Goal: Task Accomplishment & Management: Complete application form

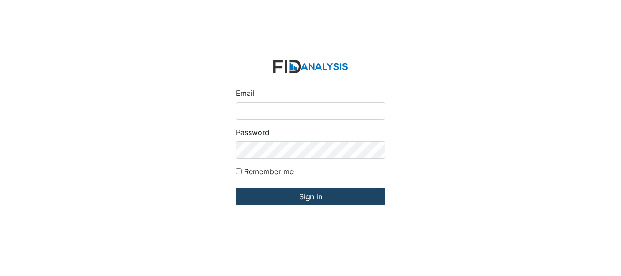
type input "[EMAIL_ADDRESS][DOMAIN_NAME]"
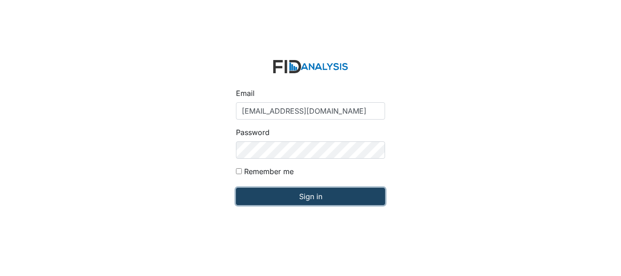
click at [298, 196] on input "Sign in" at bounding box center [310, 196] width 149 height 17
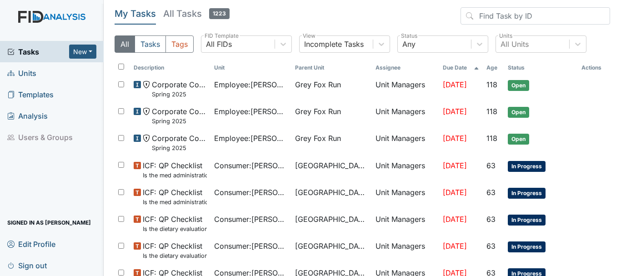
click at [33, 72] on span "Units" at bounding box center [21, 73] width 29 height 14
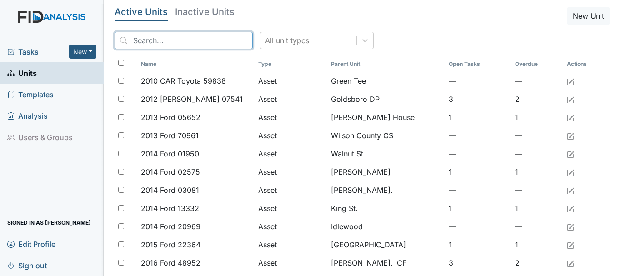
click at [164, 37] on input "search" at bounding box center [184, 40] width 138 height 17
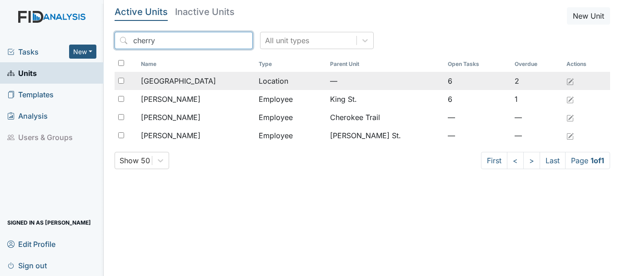
type input "cherry"
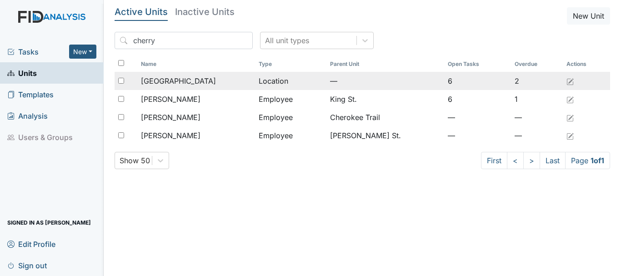
click at [175, 81] on span "[GEOGRAPHIC_DATA]" at bounding box center [178, 80] width 75 height 11
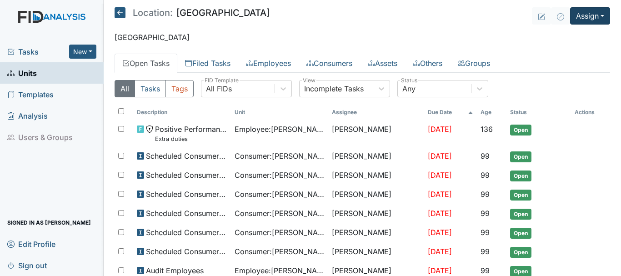
click at [587, 14] on button "Assign" at bounding box center [590, 15] width 40 height 17
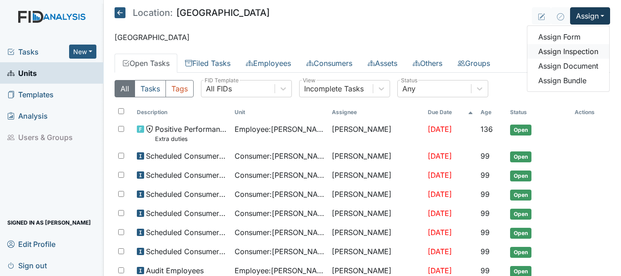
click at [576, 55] on link "Assign Inspection" at bounding box center [568, 51] width 82 height 15
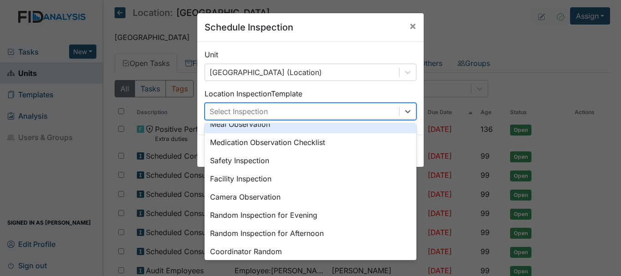
scroll to position [25, 0]
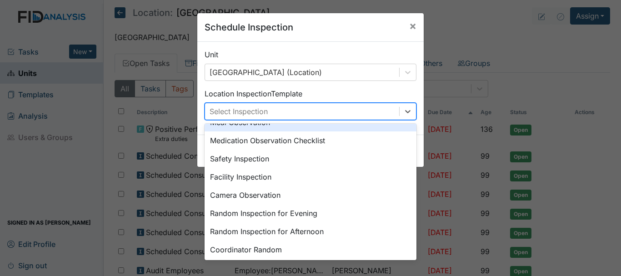
click at [250, 164] on div "Safety Inspection" at bounding box center [311, 159] width 212 height 18
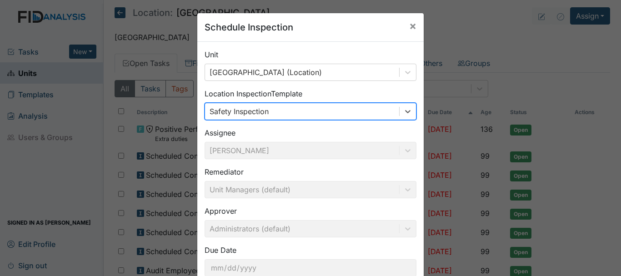
scroll to position [60, 0]
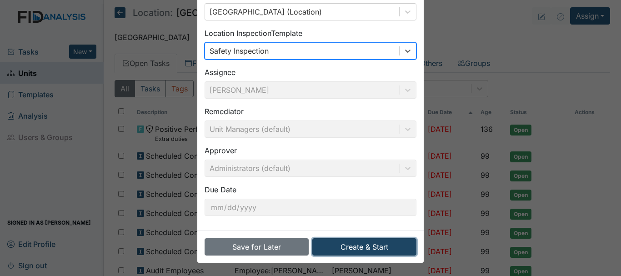
click at [356, 248] on button "Create & Start" at bounding box center [364, 246] width 104 height 17
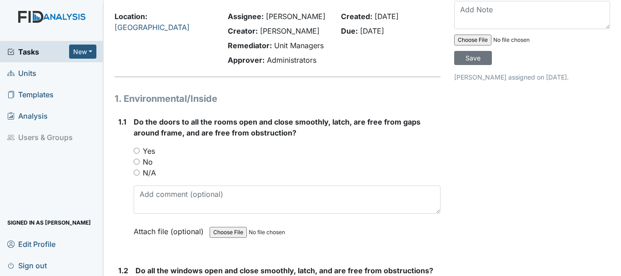
scroll to position [77, 0]
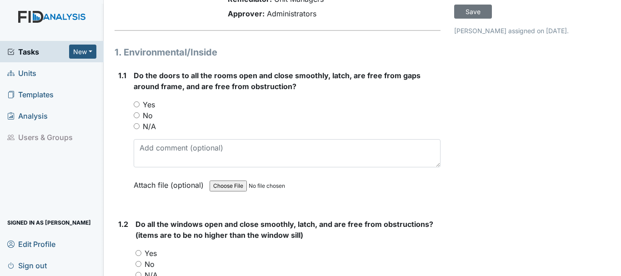
click at [148, 102] on label "Yes" at bounding box center [149, 104] width 12 height 11
click at [140, 102] on input "Yes" at bounding box center [137, 104] width 6 height 6
radio input "true"
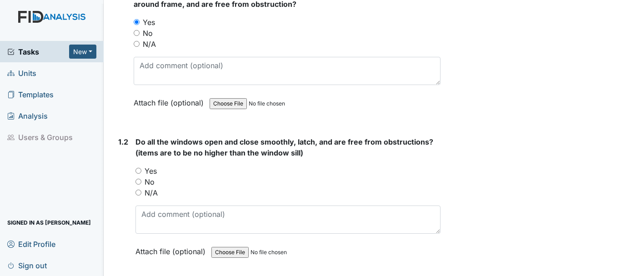
scroll to position [160, 0]
click at [140, 170] on input "Yes" at bounding box center [138, 170] width 6 height 6
radio input "true"
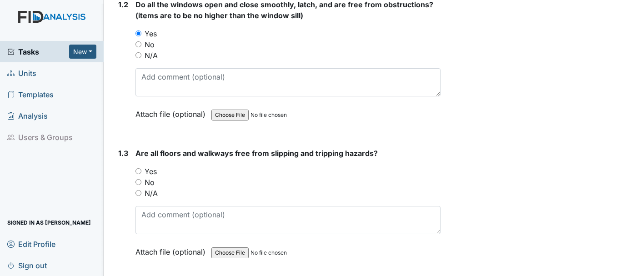
scroll to position [298, 0]
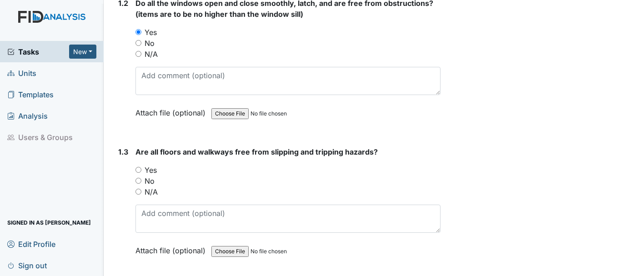
click at [150, 165] on label "Yes" at bounding box center [151, 170] width 12 height 11
click at [141, 167] on input "Yes" at bounding box center [138, 170] width 6 height 6
radio input "true"
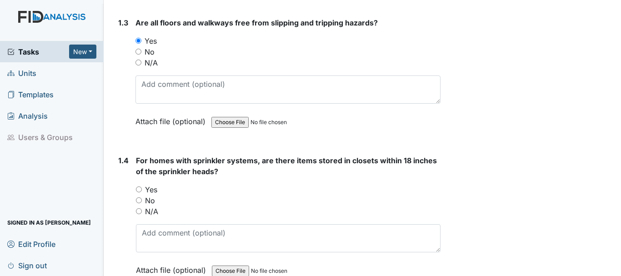
scroll to position [430, 0]
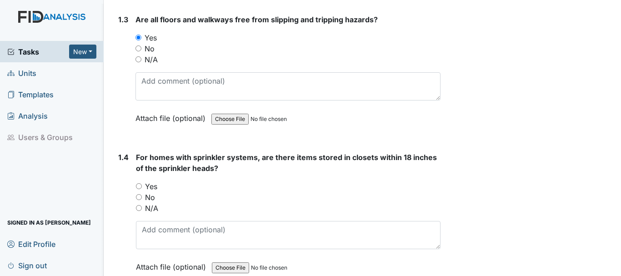
click at [139, 186] on input "Yes" at bounding box center [139, 186] width 6 height 6
radio input "true"
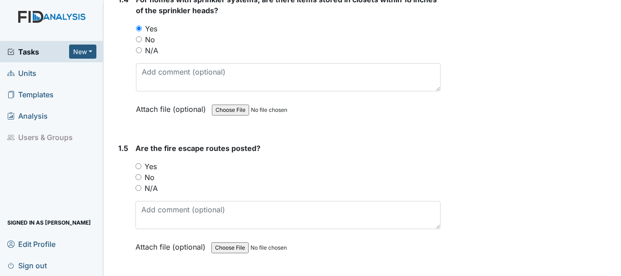
scroll to position [589, 0]
click at [138, 166] on input "Yes" at bounding box center [138, 166] width 6 height 6
radio input "true"
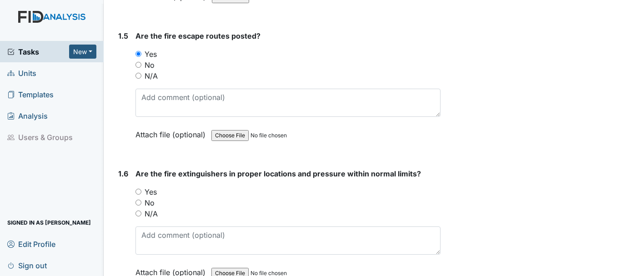
scroll to position [703, 0]
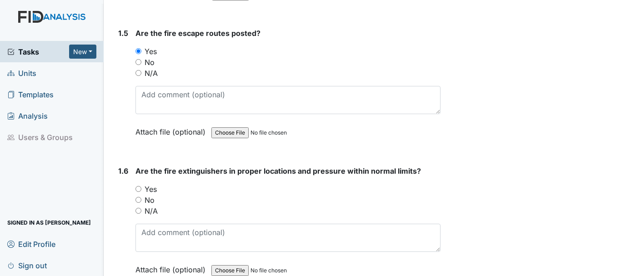
click at [140, 189] on input "Yes" at bounding box center [138, 189] width 6 height 6
radio input "true"
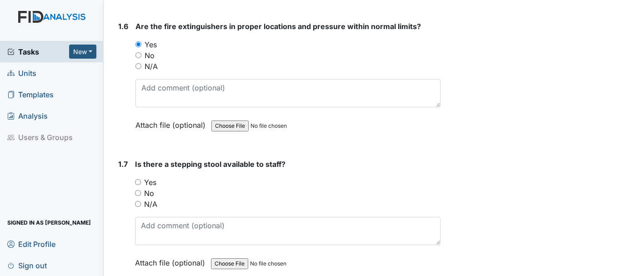
scroll to position [848, 0]
click at [139, 181] on input "Yes" at bounding box center [138, 182] width 6 height 6
radio input "true"
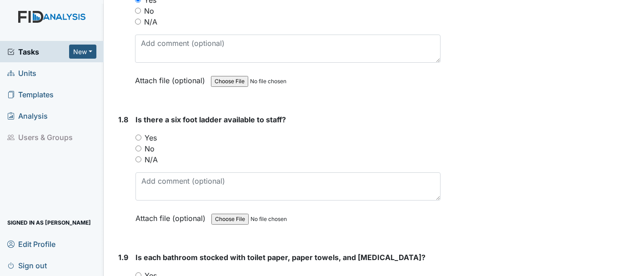
scroll to position [1031, 0]
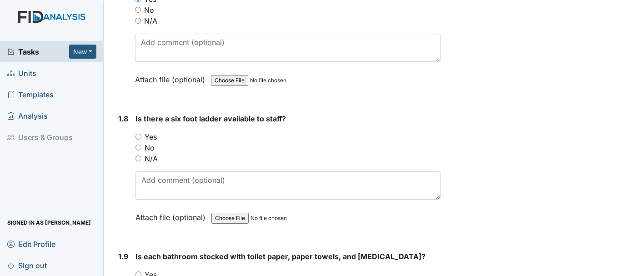
click at [140, 136] on input "Yes" at bounding box center [138, 137] width 6 height 6
radio input "true"
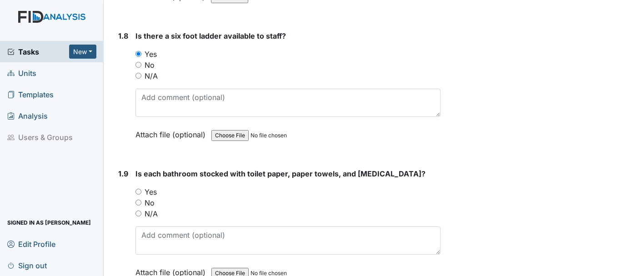
scroll to position [1124, 0]
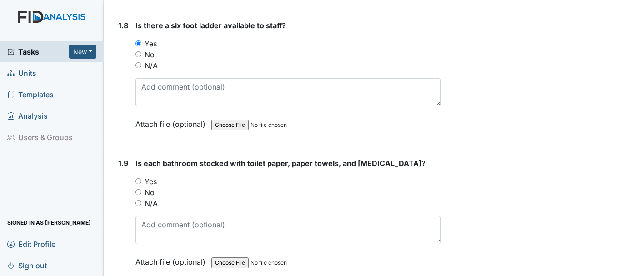
click at [138, 180] on input "Yes" at bounding box center [138, 181] width 6 height 6
radio input "true"
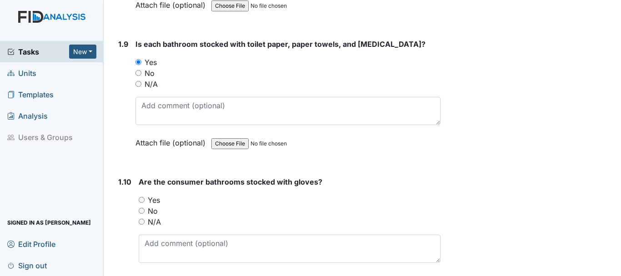
scroll to position [1258, 0]
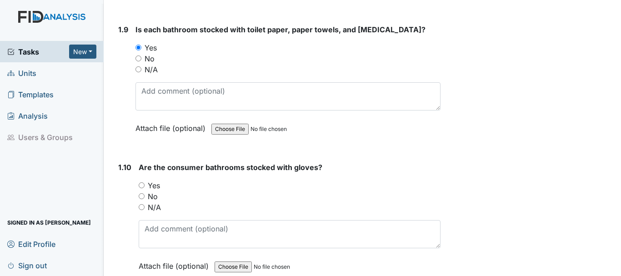
click at [141, 184] on input "Yes" at bounding box center [142, 185] width 6 height 6
radio input "true"
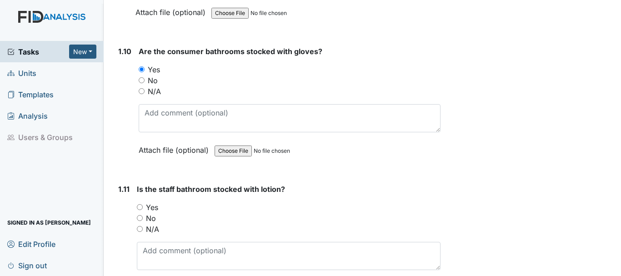
scroll to position [1376, 0]
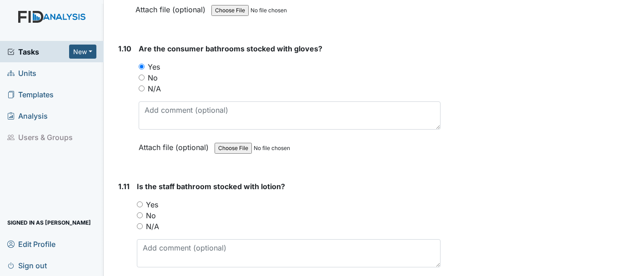
click at [142, 204] on input "Yes" at bounding box center [140, 204] width 6 height 6
radio input "true"
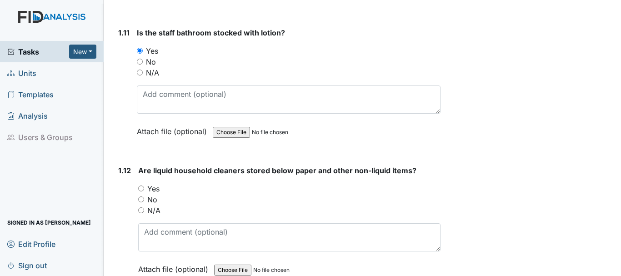
scroll to position [1532, 0]
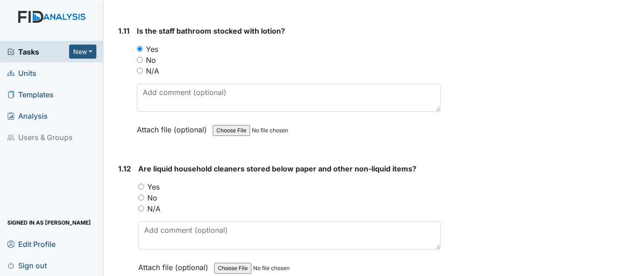
click at [143, 186] on input "Yes" at bounding box center [141, 187] width 6 height 6
radio input "true"
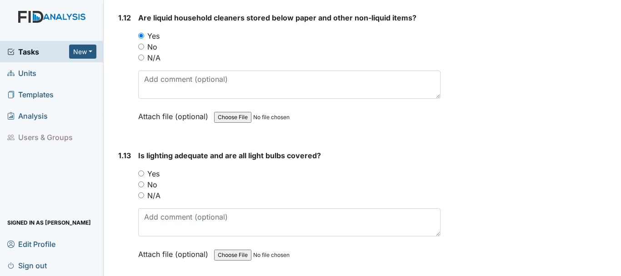
scroll to position [1691, 0]
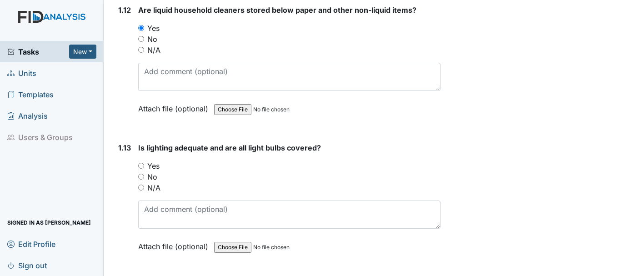
click at [142, 163] on input "Yes" at bounding box center [141, 166] width 6 height 6
radio input "true"
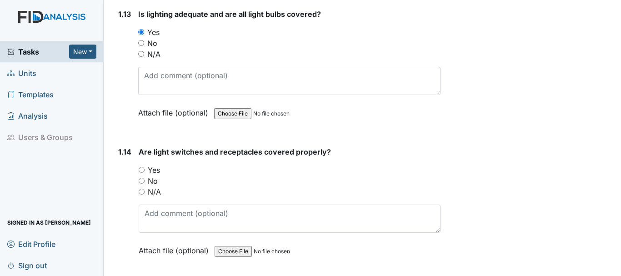
scroll to position [1825, 0]
click at [142, 169] on input "Yes" at bounding box center [142, 169] width 6 height 6
radio input "true"
click at [35, 74] on span "Units" at bounding box center [21, 73] width 29 height 14
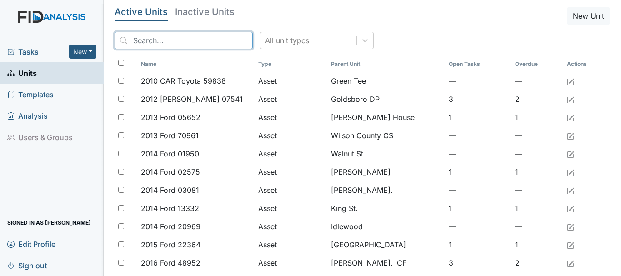
click at [175, 44] on input "search" at bounding box center [184, 40] width 138 height 17
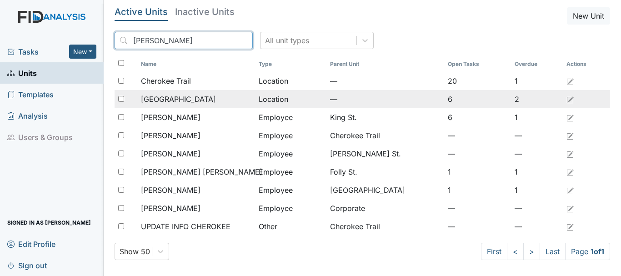
type input "cher"
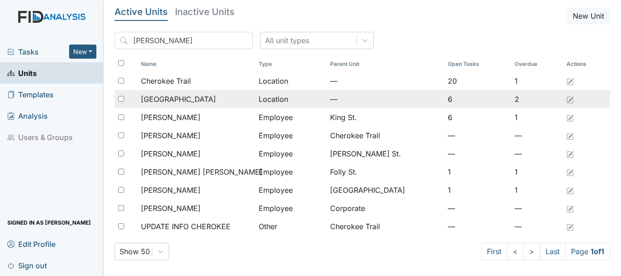
click at [177, 99] on span "[GEOGRAPHIC_DATA]" at bounding box center [178, 99] width 75 height 11
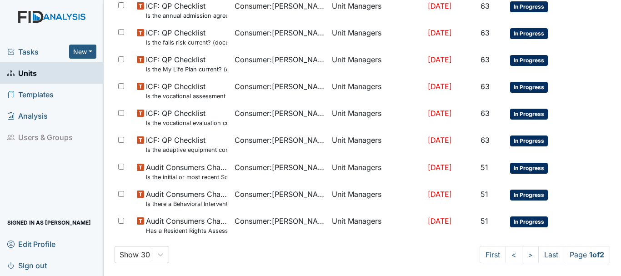
scroll to position [596, 0]
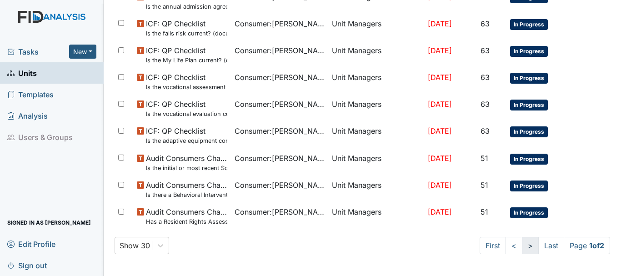
click at [522, 248] on link ">" at bounding box center [530, 245] width 17 height 17
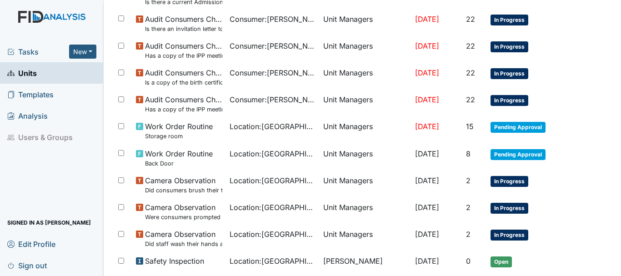
scroll to position [394, 0]
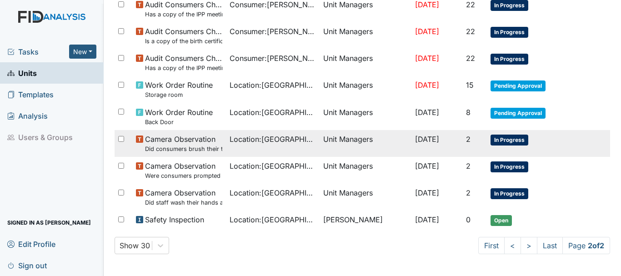
click at [503, 140] on span "In Progress" at bounding box center [509, 140] width 38 height 11
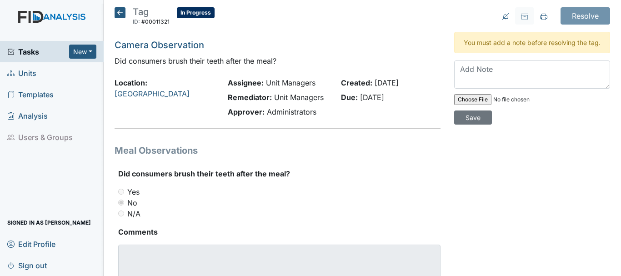
click at [117, 12] on icon at bounding box center [120, 12] width 11 height 11
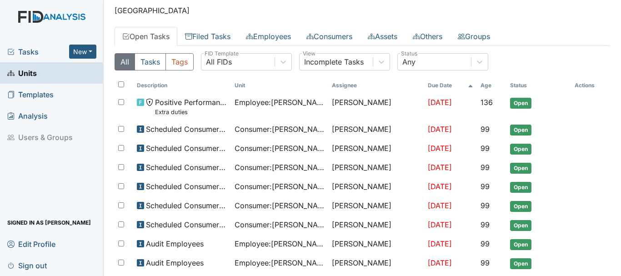
scroll to position [25, 0]
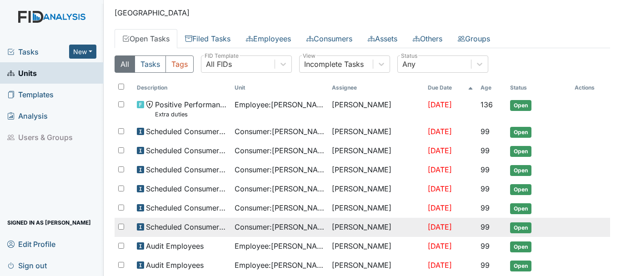
click at [549, 233] on td "Open" at bounding box center [538, 227] width 65 height 19
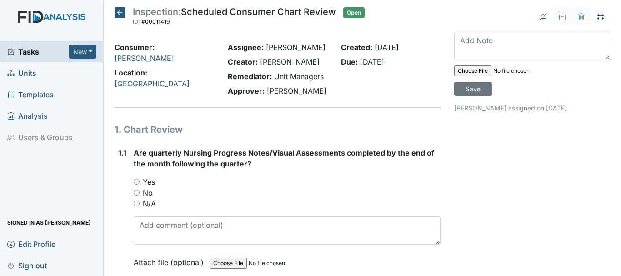
click at [115, 11] on icon at bounding box center [120, 12] width 11 height 11
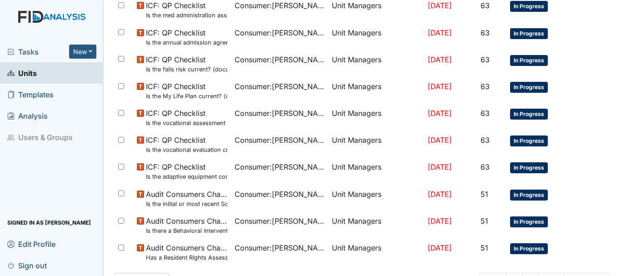
scroll to position [596, 0]
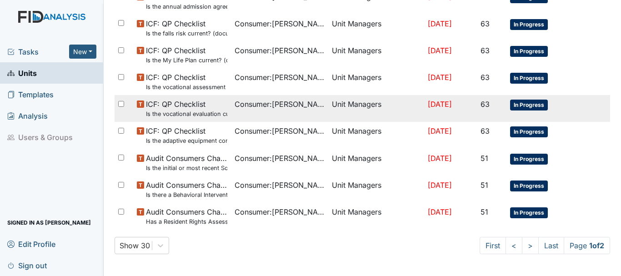
click at [480, 121] on td "63" at bounding box center [492, 108] width 30 height 27
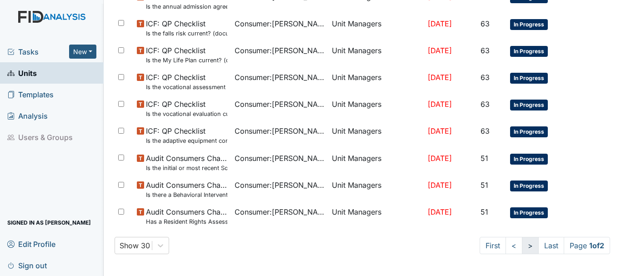
click at [522, 248] on link ">" at bounding box center [530, 245] width 17 height 17
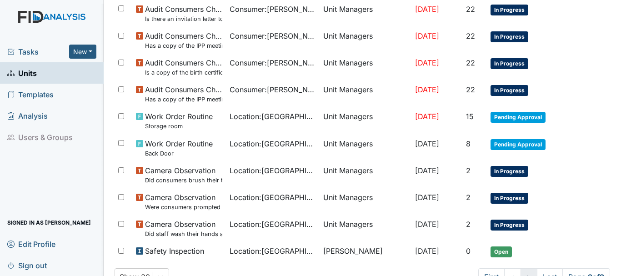
scroll to position [361, 0]
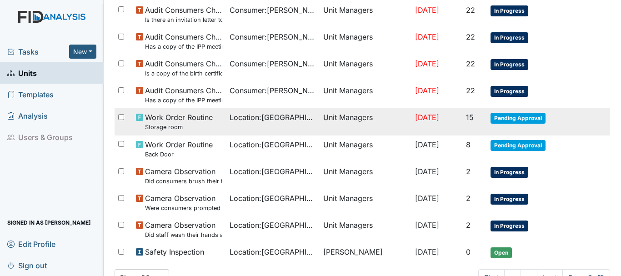
click at [510, 126] on td "Pending Approval" at bounding box center [529, 121] width 85 height 27
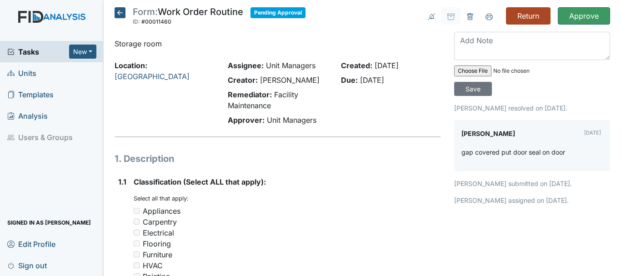
click at [518, 22] on input "Return" at bounding box center [528, 15] width 45 height 17
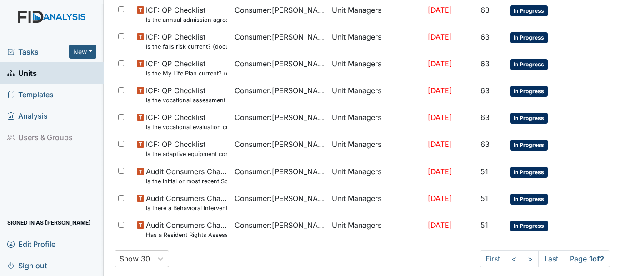
scroll to position [626, 0]
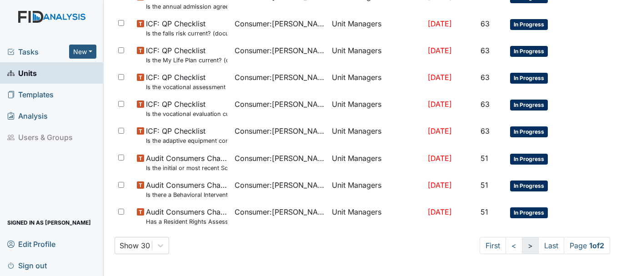
click at [522, 247] on link ">" at bounding box center [530, 245] width 17 height 17
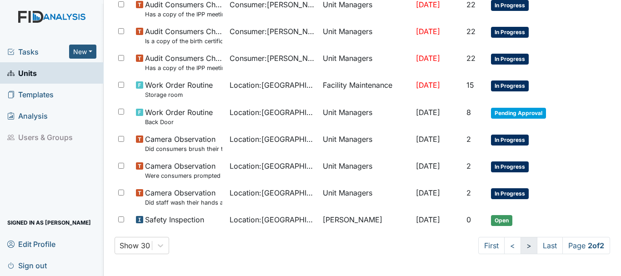
scroll to position [424, 0]
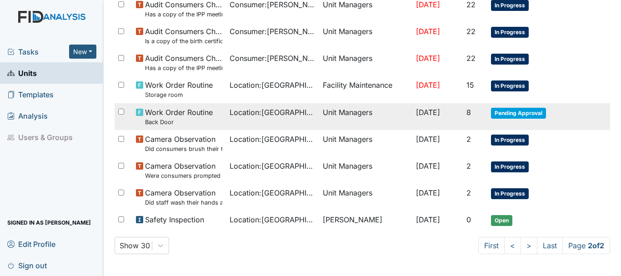
click at [507, 113] on span "Pending Approval" at bounding box center [518, 113] width 55 height 11
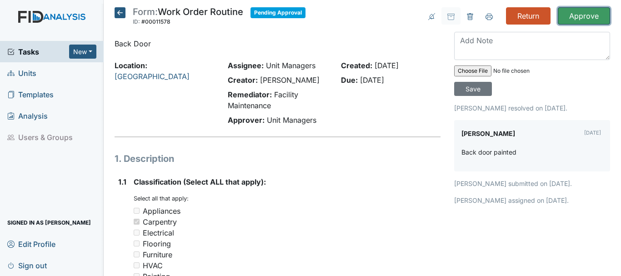
click at [585, 21] on input "Approve" at bounding box center [584, 15] width 52 height 17
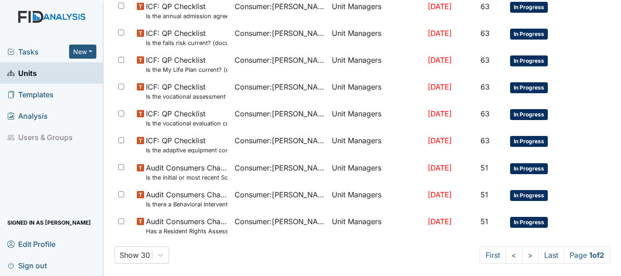
scroll to position [626, 0]
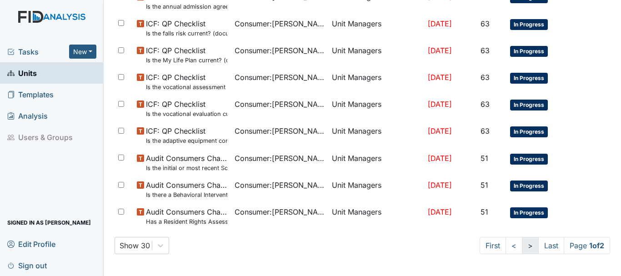
click at [522, 249] on link ">" at bounding box center [530, 245] width 17 height 17
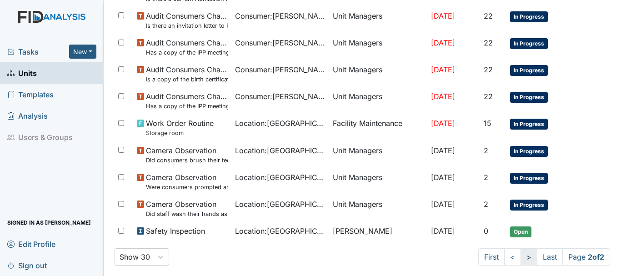
scroll to position [397, 0]
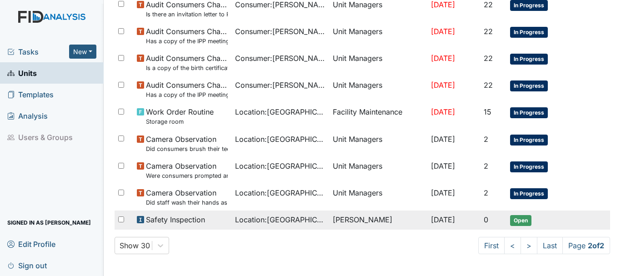
click at [517, 222] on span "Open" at bounding box center [520, 220] width 21 height 11
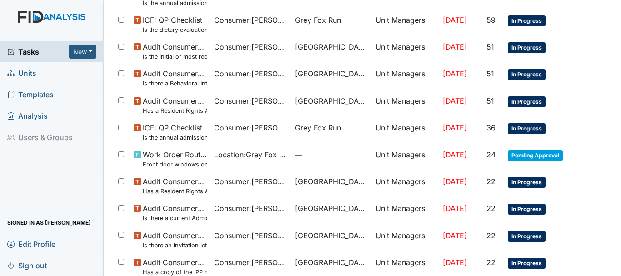
scroll to position [646, 0]
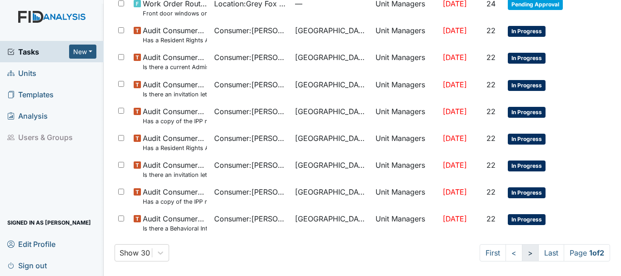
click at [522, 256] on link ">" at bounding box center [530, 252] width 17 height 17
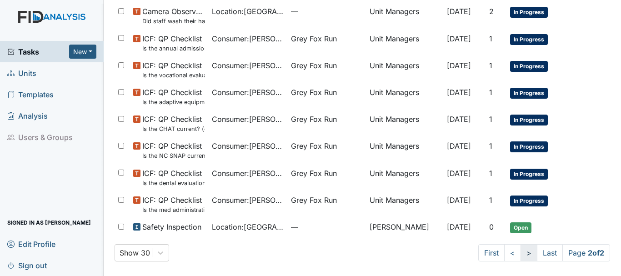
scroll to position [423, 0]
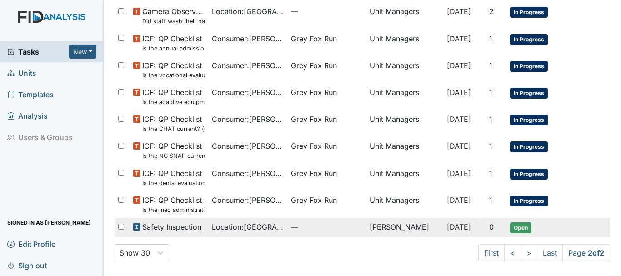
click at [515, 233] on td "Open" at bounding box center [542, 227] width 72 height 19
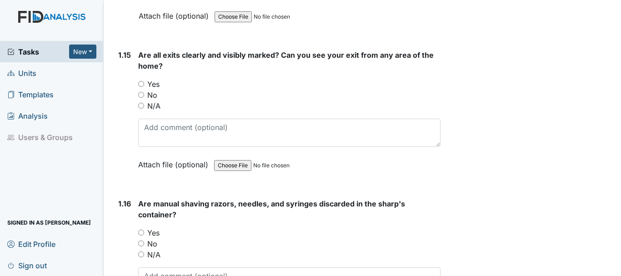
scroll to position [2060, 0]
click at [140, 83] on input "Yes" at bounding box center [141, 83] width 6 height 6
radio input "true"
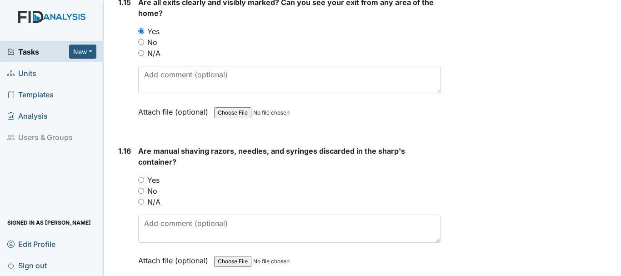
scroll to position [2112, 0]
click at [138, 180] on input "Yes" at bounding box center [141, 179] width 6 height 6
radio input "true"
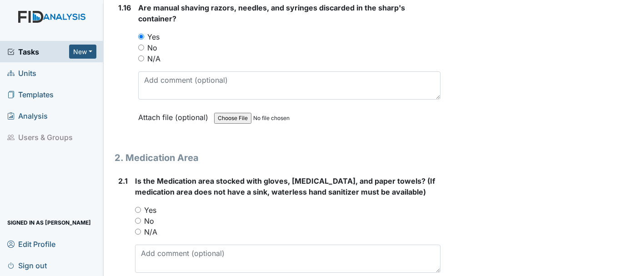
scroll to position [2258, 0]
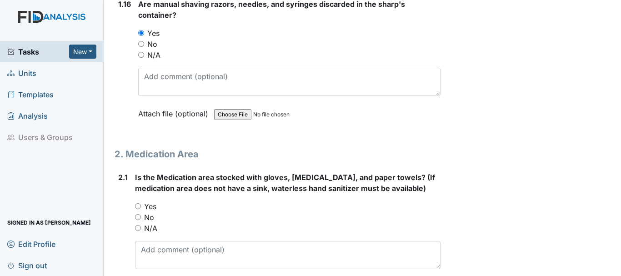
click at [138, 206] on input "Yes" at bounding box center [138, 206] width 6 height 6
radio input "true"
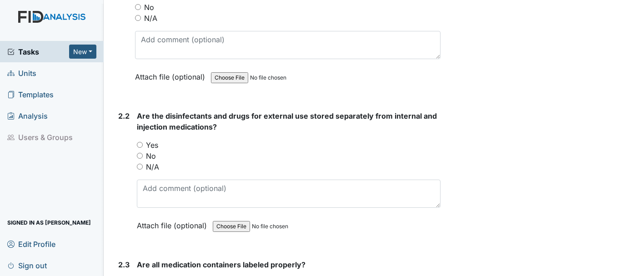
scroll to position [2470, 0]
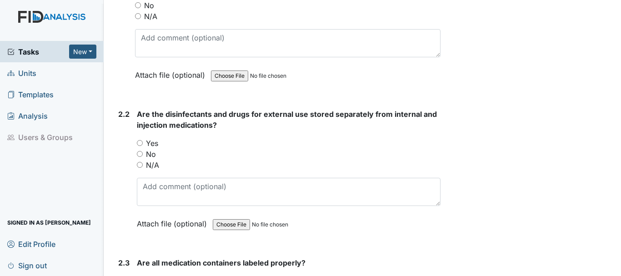
click at [139, 142] on input "Yes" at bounding box center [140, 143] width 6 height 6
radio input "true"
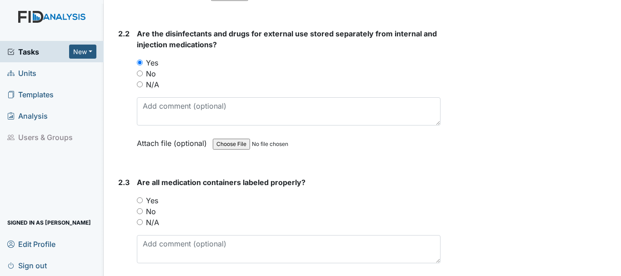
scroll to position [2551, 0]
click at [140, 199] on input "Yes" at bounding box center [140, 199] width 6 height 6
radio input "true"
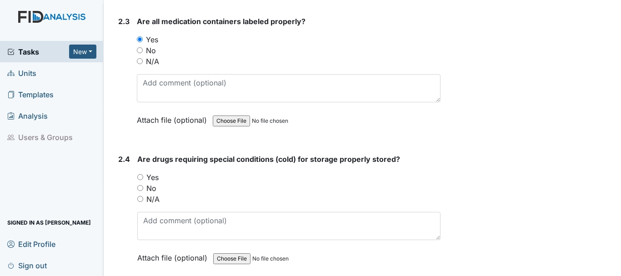
scroll to position [2725, 0]
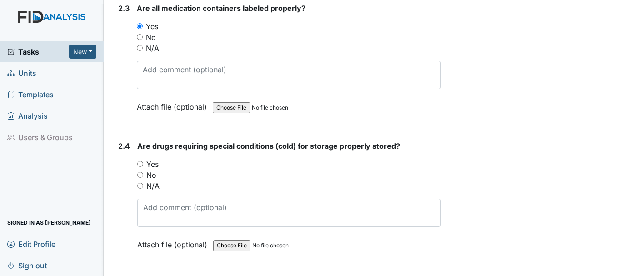
click at [140, 163] on input "Yes" at bounding box center [140, 164] width 6 height 6
radio input "true"
click at [140, 185] on input "N/A" at bounding box center [140, 186] width 6 height 6
radio input "true"
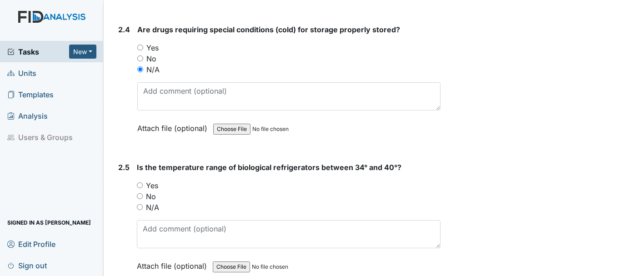
scroll to position [2842, 0]
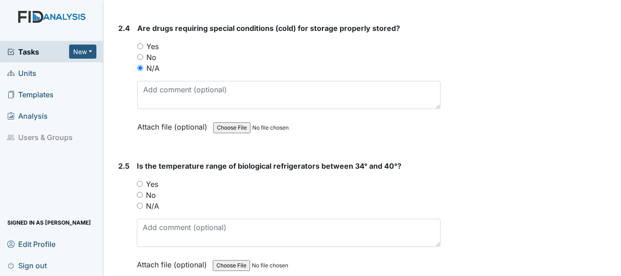
click at [140, 184] on input "Yes" at bounding box center [140, 184] width 6 height 6
radio input "true"
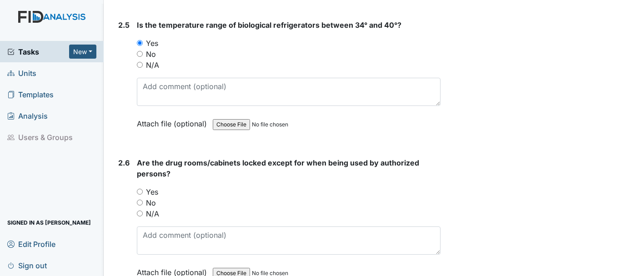
scroll to position [2985, 0]
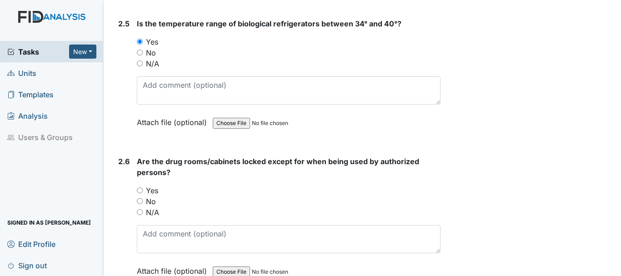
click at [140, 64] on input "N/A" at bounding box center [140, 63] width 6 height 6
radio input "true"
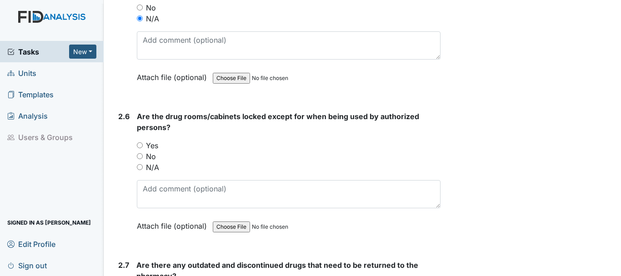
scroll to position [3031, 0]
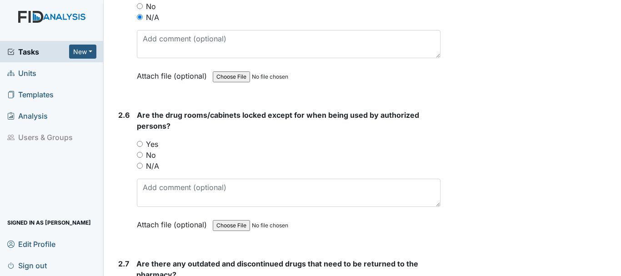
click at [139, 145] on input "Yes" at bounding box center [140, 144] width 6 height 6
radio input "true"
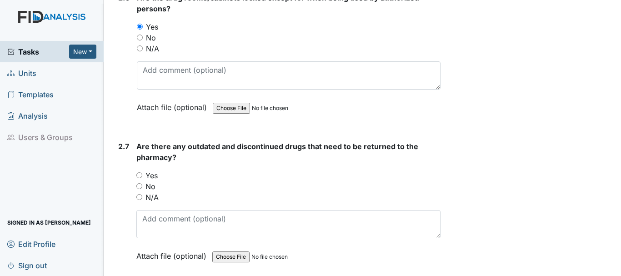
scroll to position [3149, 0]
click at [140, 185] on input "No" at bounding box center [139, 186] width 6 height 6
radio input "true"
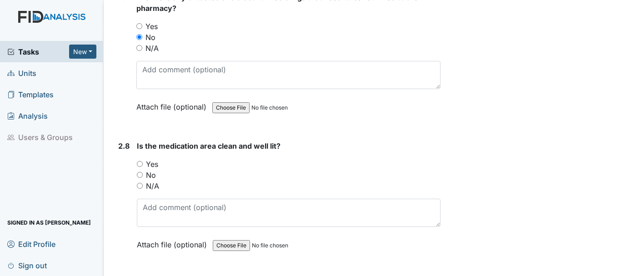
scroll to position [3298, 0]
click at [140, 163] on input "Yes" at bounding box center [140, 163] width 6 height 6
radio input "true"
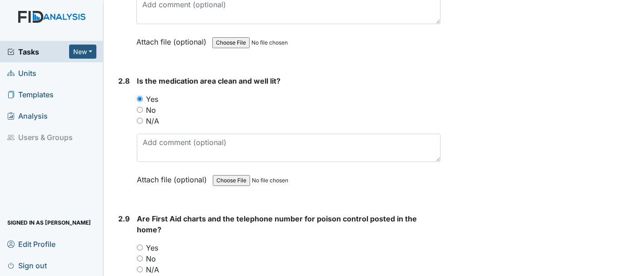
scroll to position [3409, 0]
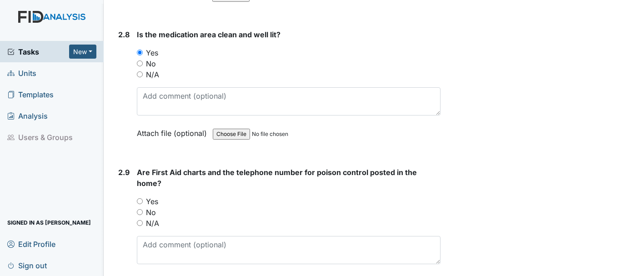
click at [140, 200] on input "Yes" at bounding box center [140, 201] width 6 height 6
radio input "true"
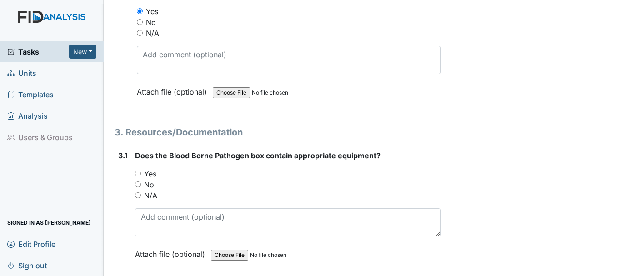
scroll to position [3600, 0]
click at [139, 170] on input "Yes" at bounding box center [138, 173] width 6 height 6
radio input "true"
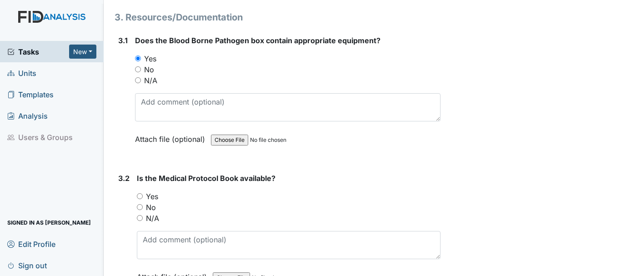
scroll to position [3727, 0]
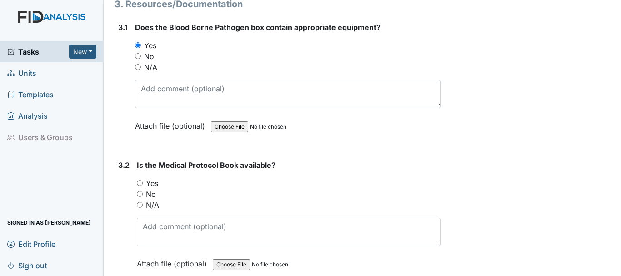
click at [140, 183] on input "Yes" at bounding box center [140, 183] width 6 height 6
radio input "true"
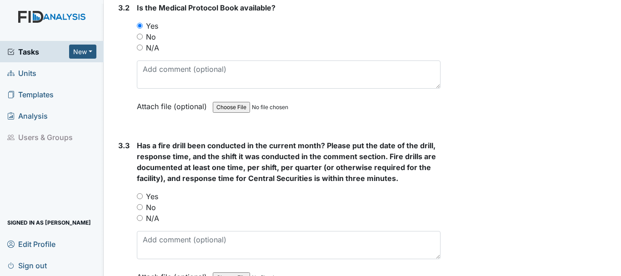
scroll to position [3887, 0]
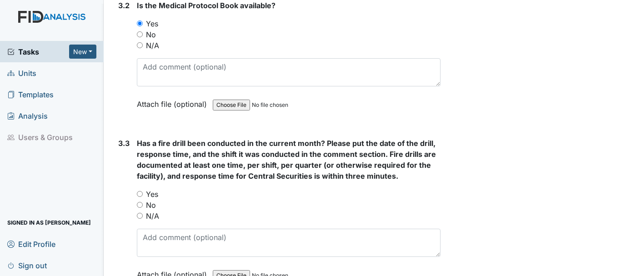
click at [32, 75] on span "Units" at bounding box center [21, 73] width 29 height 14
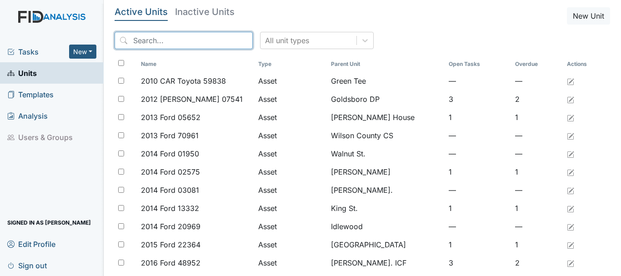
click at [170, 43] on input "search" at bounding box center [184, 40] width 138 height 17
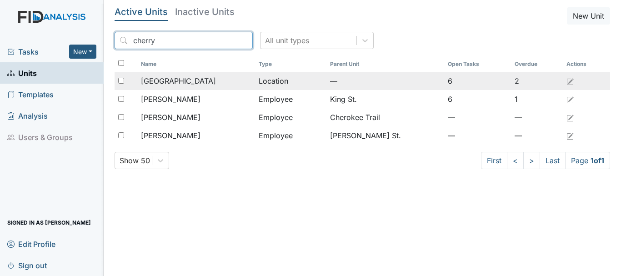
type input "cherry"
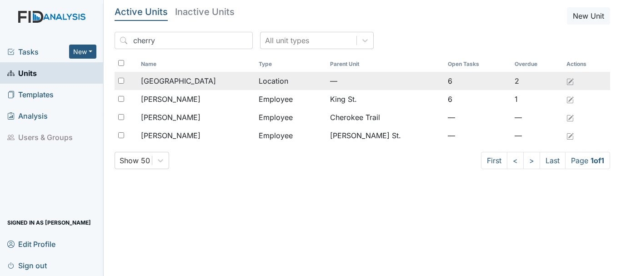
click at [183, 82] on span "[GEOGRAPHIC_DATA]" at bounding box center [178, 80] width 75 height 11
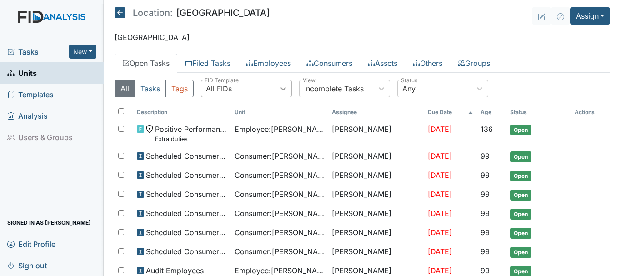
click at [284, 87] on icon at bounding box center [283, 88] width 9 height 9
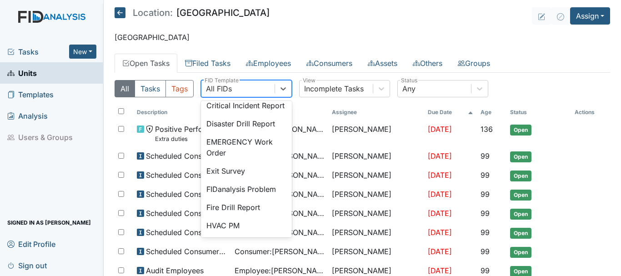
scroll to position [109, 0]
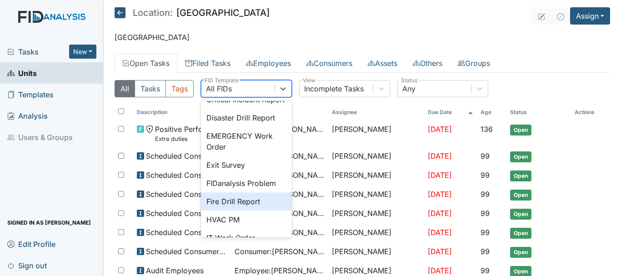
click at [256, 210] on div "Fire Drill Report" at bounding box center [246, 201] width 91 height 18
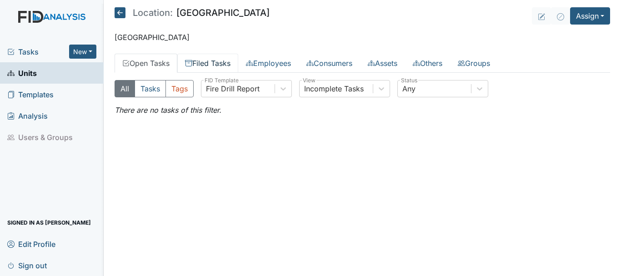
click at [212, 64] on link "Filed Tasks" at bounding box center [207, 63] width 61 height 19
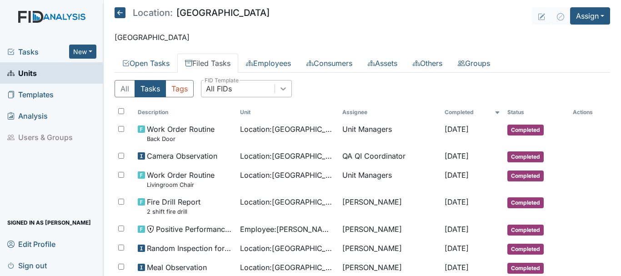
click at [283, 87] on icon at bounding box center [283, 88] width 9 height 9
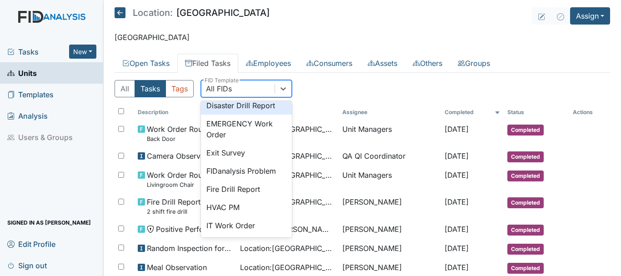
scroll to position [133, 0]
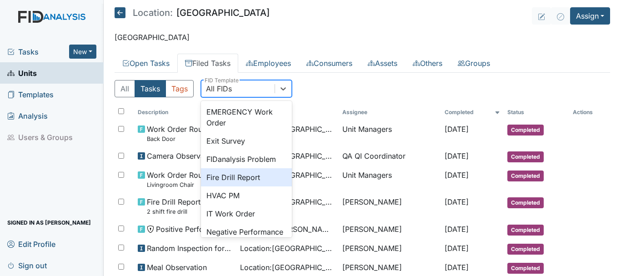
click at [252, 186] on div "Fire Drill Report" at bounding box center [246, 177] width 91 height 18
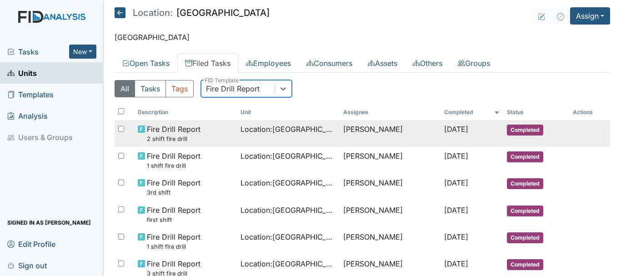
click at [522, 136] on td "Completed" at bounding box center [536, 133] width 66 height 27
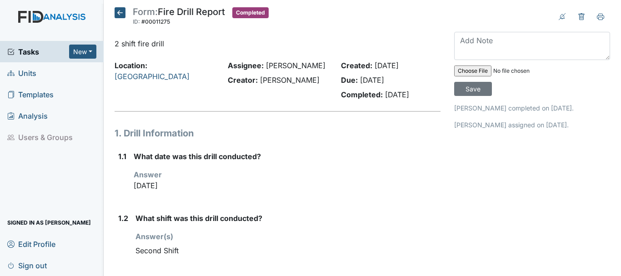
click at [117, 13] on icon at bounding box center [120, 12] width 11 height 11
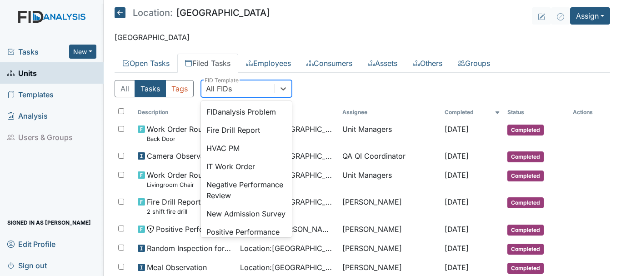
scroll to position [183, 0]
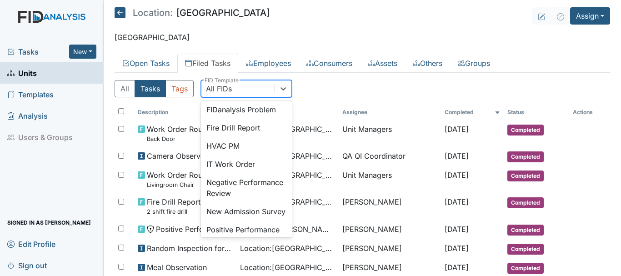
click at [246, 137] on div "Fire Drill Report" at bounding box center [246, 128] width 91 height 18
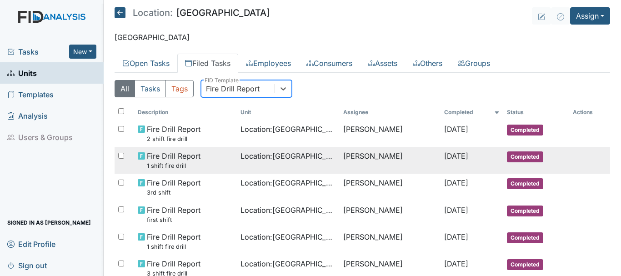
click at [515, 157] on span "Completed" at bounding box center [525, 156] width 36 height 11
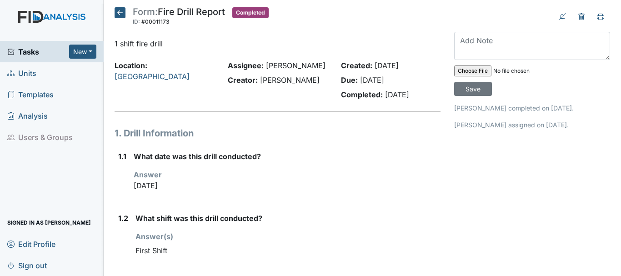
click at [117, 11] on icon at bounding box center [120, 12] width 11 height 11
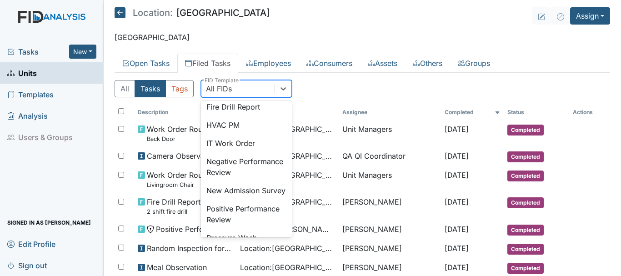
scroll to position [202, 0]
click at [243, 116] on div "Fire Drill Report" at bounding box center [246, 108] width 91 height 18
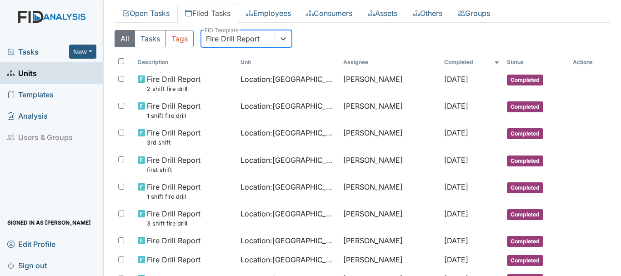
scroll to position [50, 0]
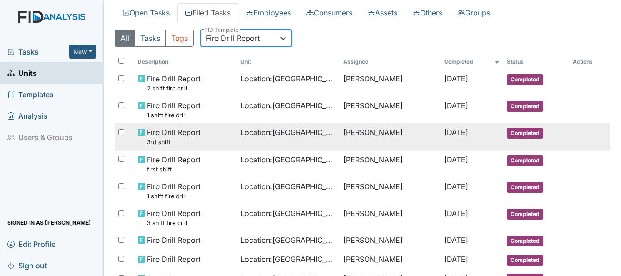
click at [514, 134] on span "Completed" at bounding box center [525, 133] width 36 height 11
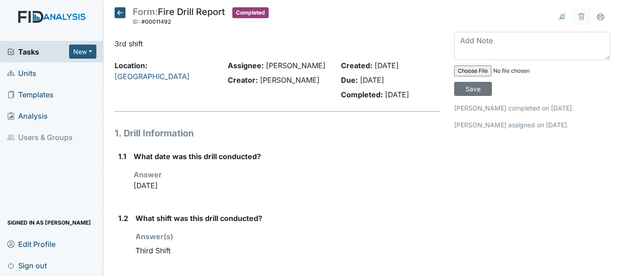
click at [117, 10] on icon at bounding box center [120, 12] width 11 height 11
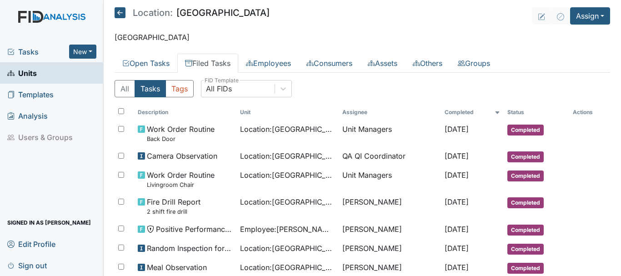
click at [30, 56] on span "Tasks" at bounding box center [38, 51] width 62 height 11
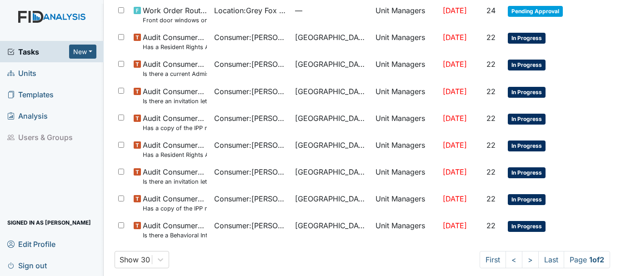
scroll to position [646, 0]
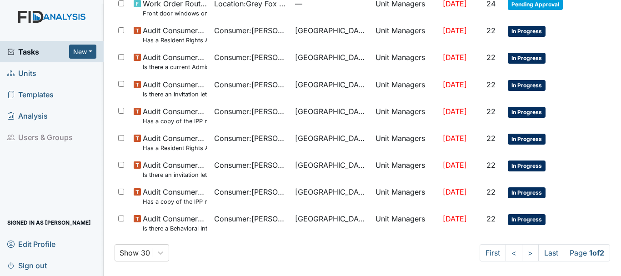
click at [522, 258] on link ">" at bounding box center [530, 252] width 17 height 17
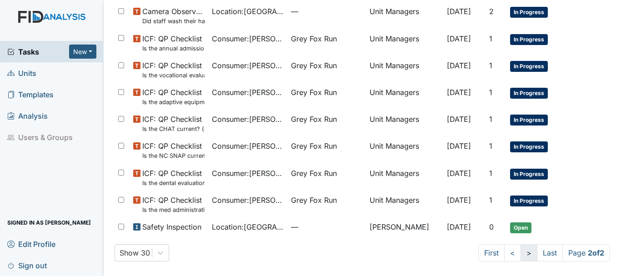
scroll to position [423, 0]
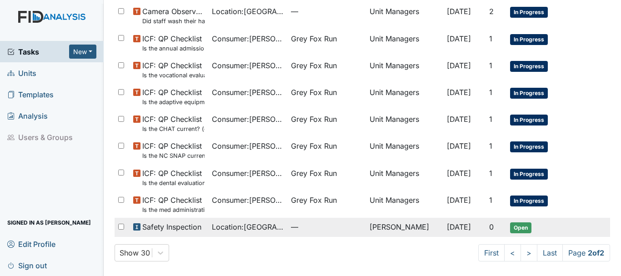
click at [510, 233] on span "Open" at bounding box center [520, 227] width 21 height 11
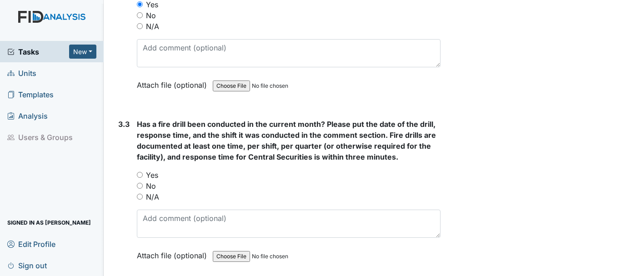
scroll to position [3907, 0]
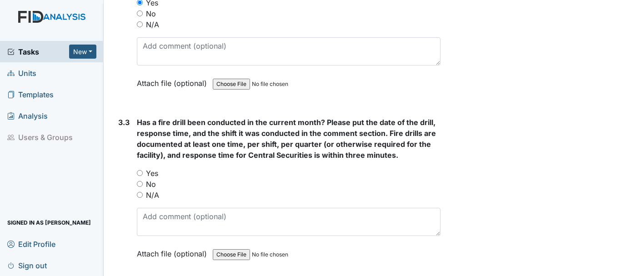
click at [140, 171] on input "Yes" at bounding box center [140, 173] width 6 height 6
radio input "true"
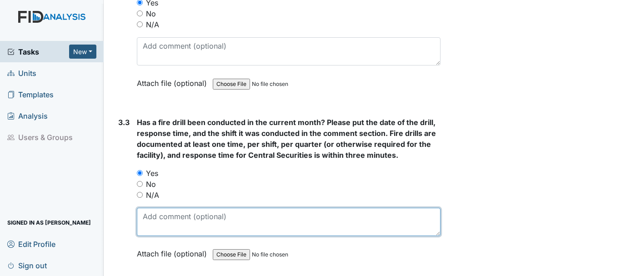
click at [185, 232] on textarea at bounding box center [289, 222] width 304 height 28
type textarea "2"
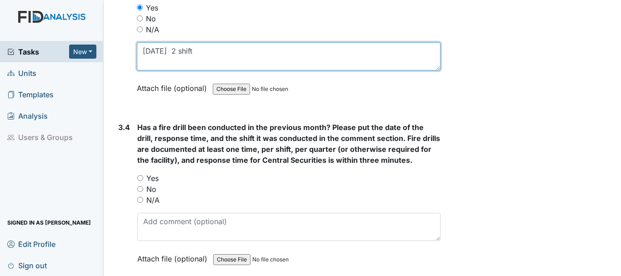
scroll to position [4093, 0]
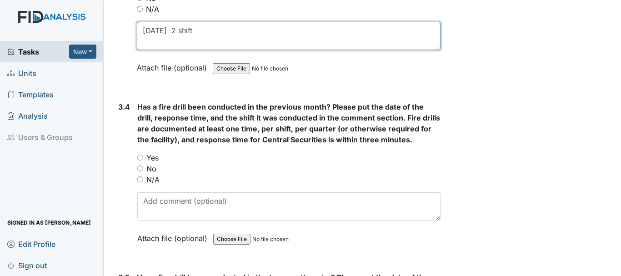
type textarea "8/20/25 2 shift"
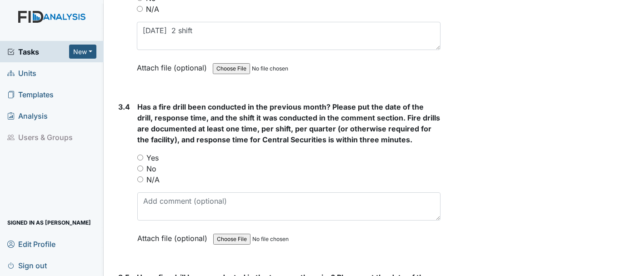
click at [140, 156] on input "Yes" at bounding box center [140, 158] width 6 height 6
radio input "true"
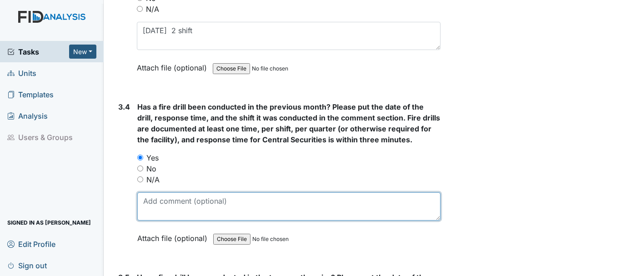
click at [176, 205] on textarea at bounding box center [288, 206] width 303 height 28
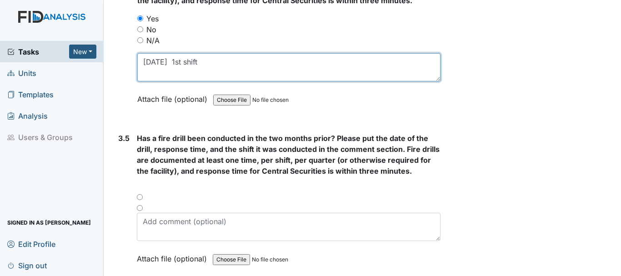
scroll to position [4234, 0]
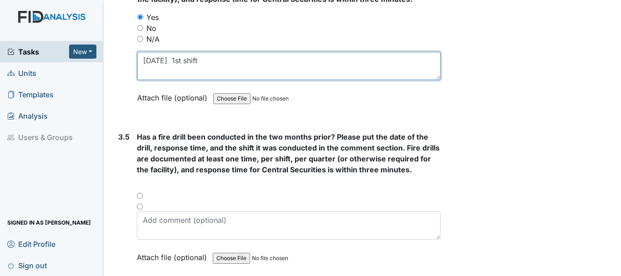
type textarea "7/19/25 1st shift"
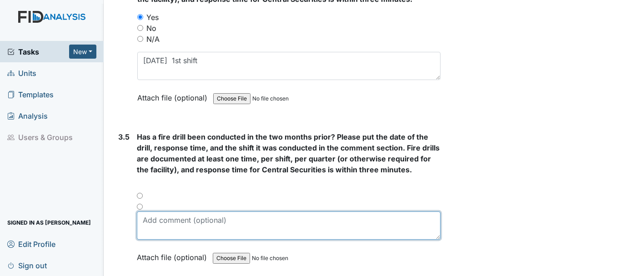
click at [180, 224] on textarea at bounding box center [289, 225] width 304 height 28
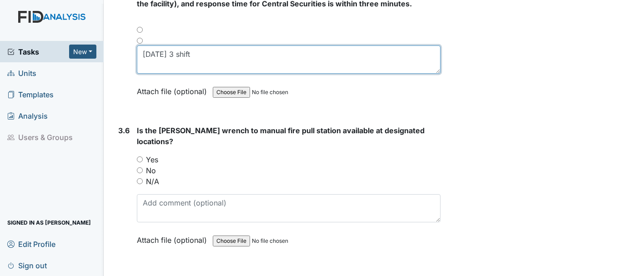
scroll to position [4415, 0]
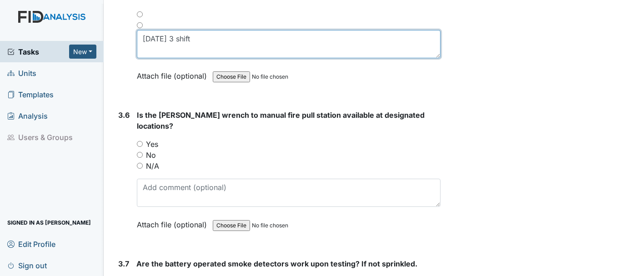
type textarea "6/18/25 3 shift"
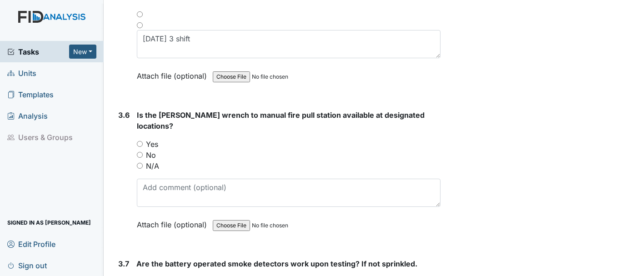
click at [140, 141] on input "Yes" at bounding box center [140, 144] width 6 height 6
radio input "true"
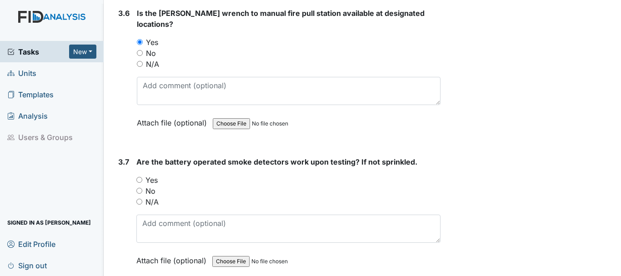
scroll to position [4526, 0]
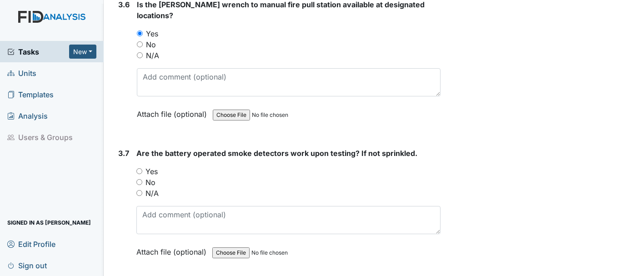
click at [139, 190] on input "N/A" at bounding box center [139, 193] width 6 height 6
radio input "true"
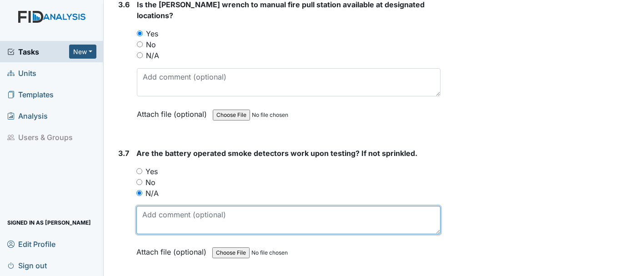
click at [176, 206] on textarea at bounding box center [288, 220] width 304 height 28
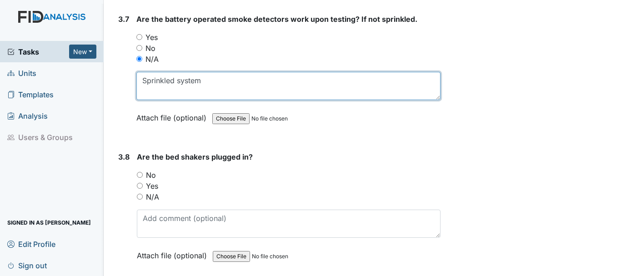
scroll to position [4663, 0]
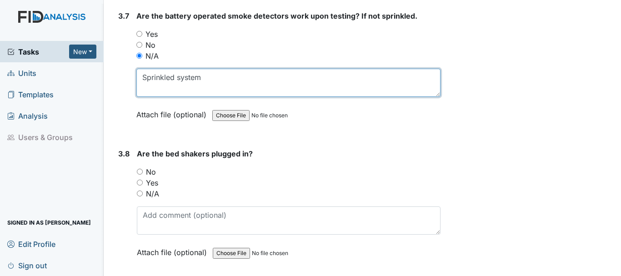
type textarea "Sprinkled system"
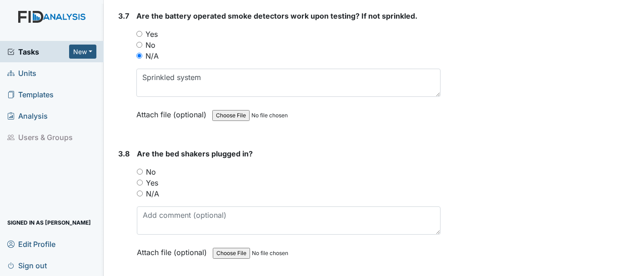
click at [139, 190] on input "N/A" at bounding box center [140, 193] width 6 height 6
radio input "true"
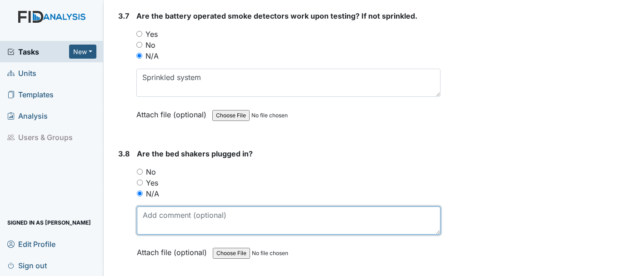
click at [200, 209] on textarea at bounding box center [289, 220] width 304 height 28
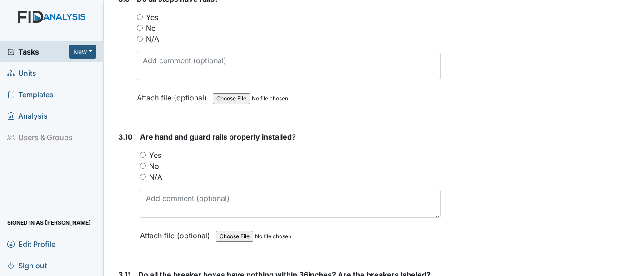
scroll to position [4958, 0]
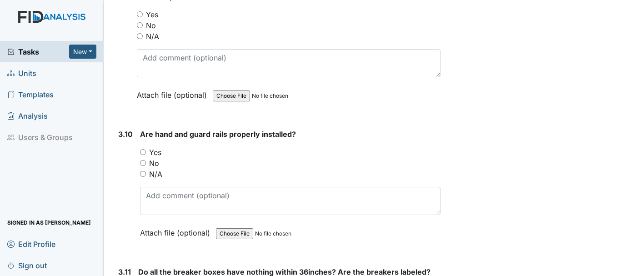
type textarea "no bed shakers"
click at [143, 149] on input "Yes" at bounding box center [143, 152] width 6 height 6
radio input "true"
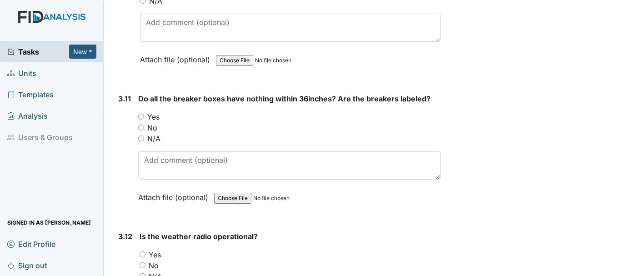
scroll to position [5133, 0]
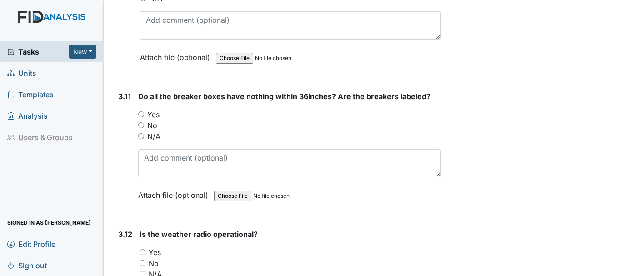
click at [138, 111] on input "Yes" at bounding box center [141, 114] width 6 height 6
radio input "true"
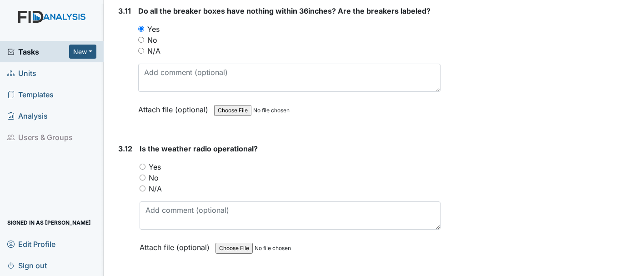
scroll to position [5222, 0]
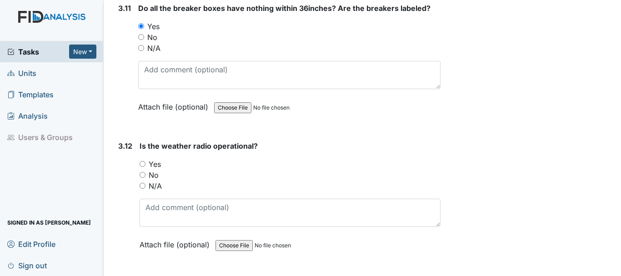
click at [141, 161] on input "Yes" at bounding box center [143, 164] width 6 height 6
radio input "true"
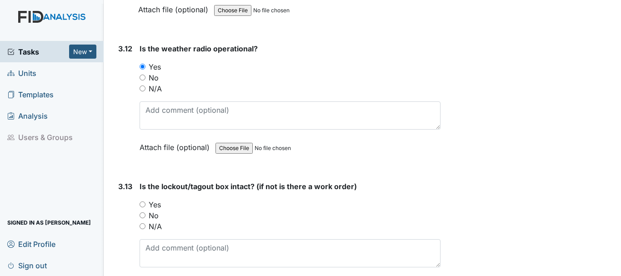
scroll to position [5321, 0]
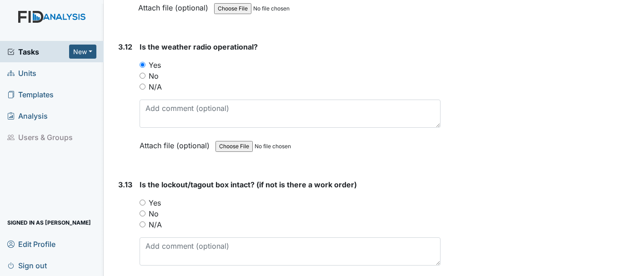
click at [141, 200] on input "Yes" at bounding box center [143, 203] width 6 height 6
radio input "true"
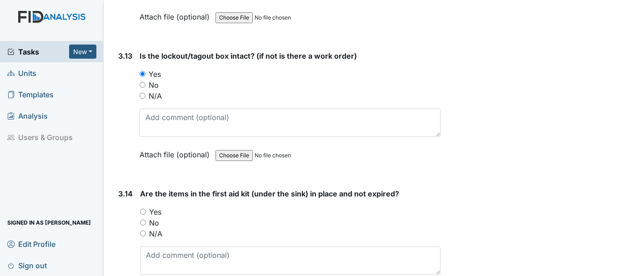
scroll to position [5451, 0]
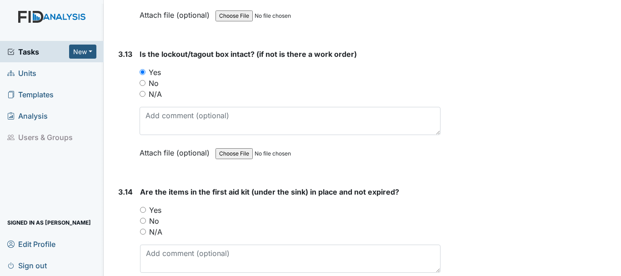
click at [141, 207] on input "Yes" at bounding box center [143, 210] width 6 height 6
radio input "true"
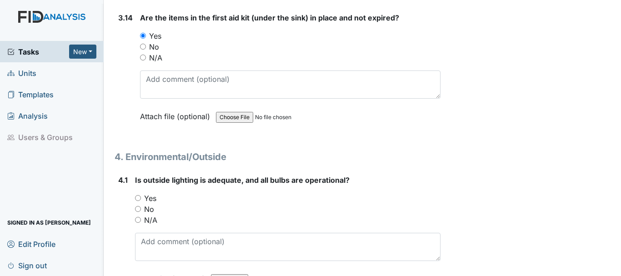
scroll to position [5638, 0]
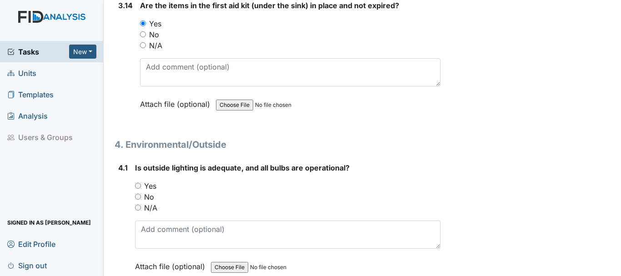
click at [138, 183] on input "Yes" at bounding box center [138, 186] width 6 height 6
radio input "true"
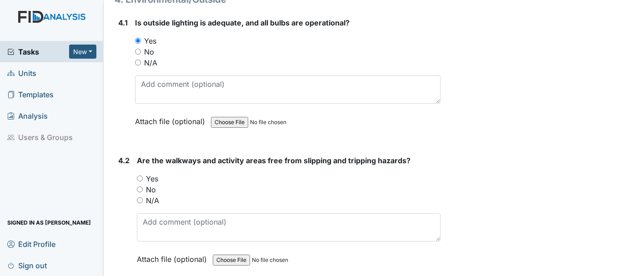
scroll to position [5785, 0]
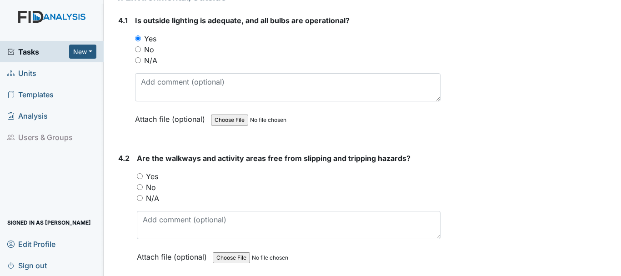
click at [140, 173] on input "Yes" at bounding box center [140, 176] width 6 height 6
radio input "true"
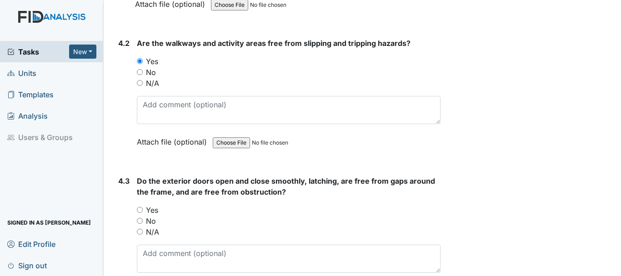
scroll to position [5908, 0]
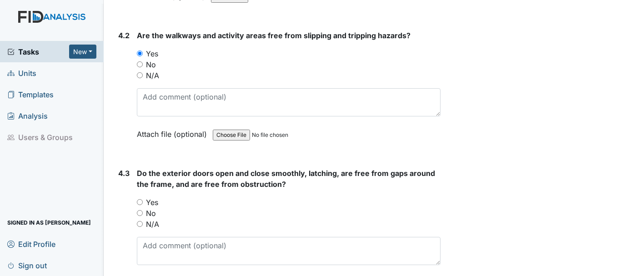
click at [140, 199] on input "Yes" at bounding box center [140, 202] width 6 height 6
radio input "true"
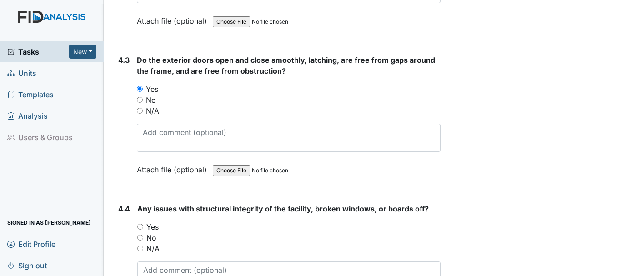
scroll to position [6023, 0]
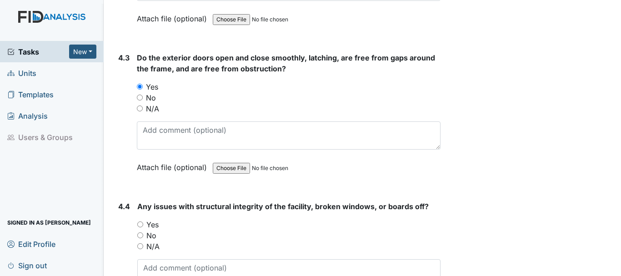
click at [140, 232] on input "No" at bounding box center [140, 235] width 6 height 6
radio input "true"
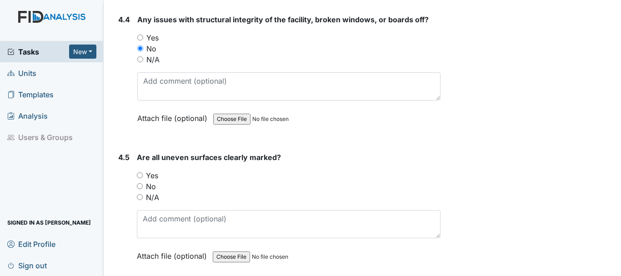
click at [140, 172] on input "Yes" at bounding box center [140, 175] width 6 height 6
radio input "true"
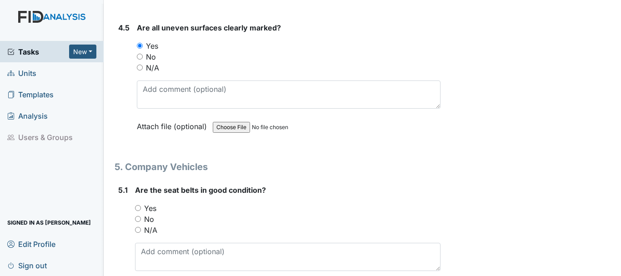
scroll to position [6352, 0]
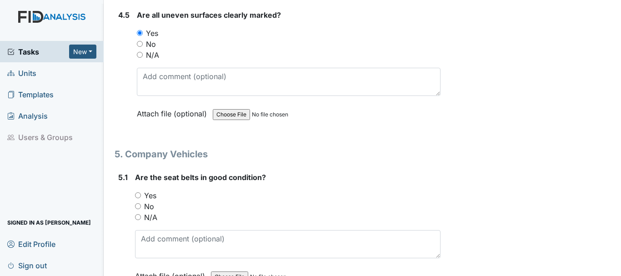
click at [138, 192] on input "Yes" at bounding box center [138, 195] width 6 height 6
radio input "true"
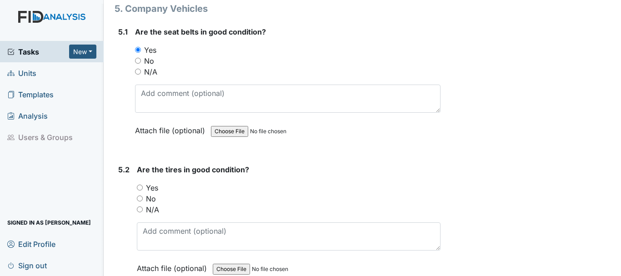
scroll to position [6504, 0]
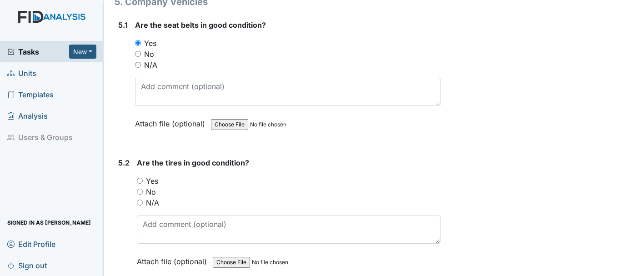
click at [152, 175] on label "Yes" at bounding box center [152, 180] width 12 height 11
click at [143, 178] on input "Yes" at bounding box center [140, 181] width 6 height 6
radio input "true"
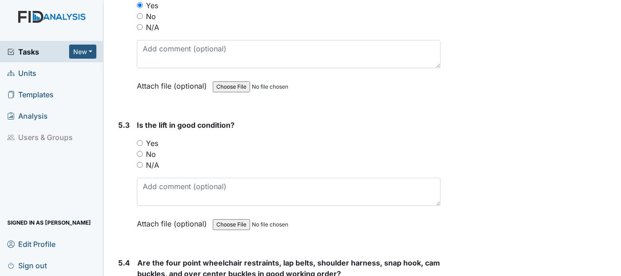
scroll to position [6682, 0]
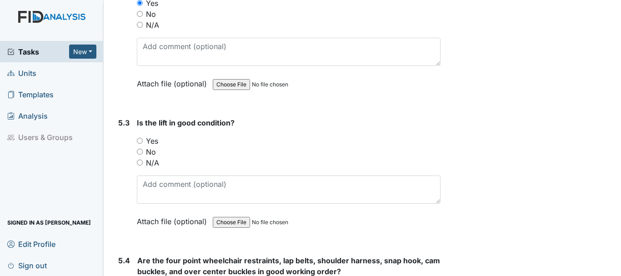
click at [140, 138] on input "Yes" at bounding box center [140, 141] width 6 height 6
radio input "true"
click at [140, 160] on input "N/A" at bounding box center [140, 163] width 6 height 6
radio input "true"
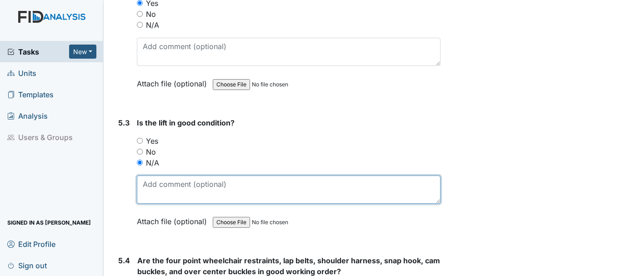
click at [189, 178] on textarea at bounding box center [289, 189] width 304 height 28
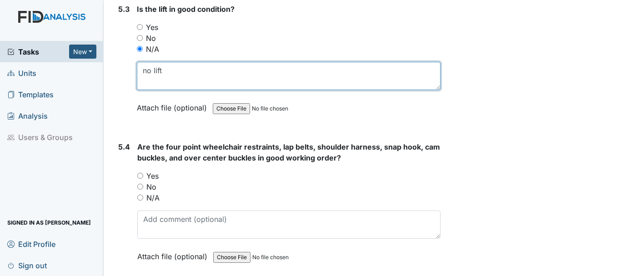
scroll to position [6797, 0]
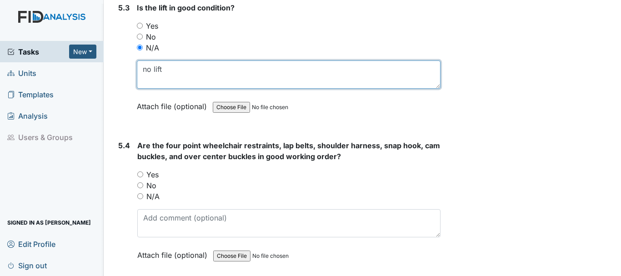
type textarea "no lift"
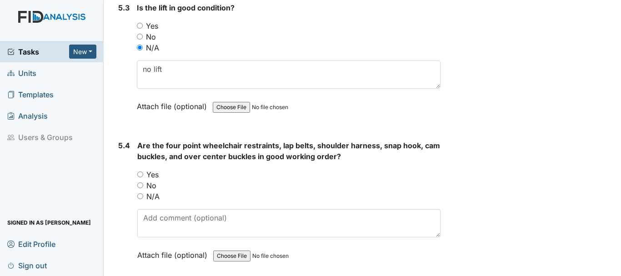
click at [140, 193] on input "N/A" at bounding box center [140, 196] width 6 height 6
radio input "true"
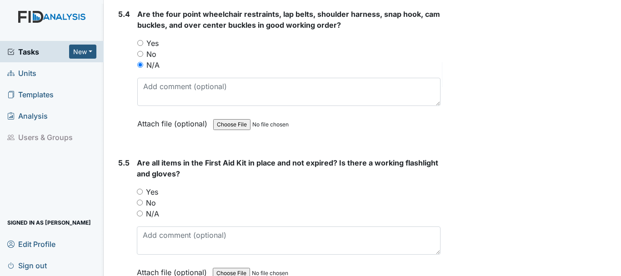
scroll to position [6943, 0]
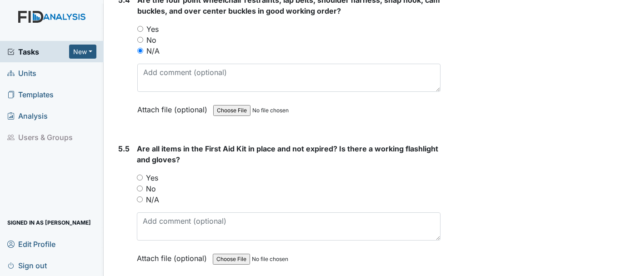
click at [141, 175] on input "Yes" at bounding box center [140, 178] width 6 height 6
radio input "true"
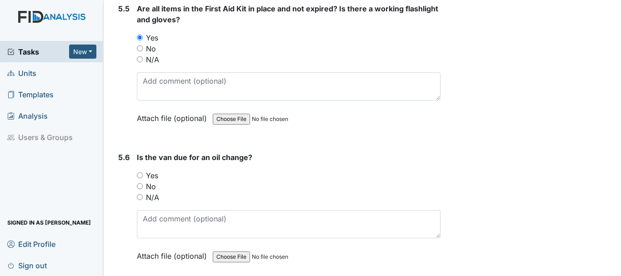
scroll to position [7086, 0]
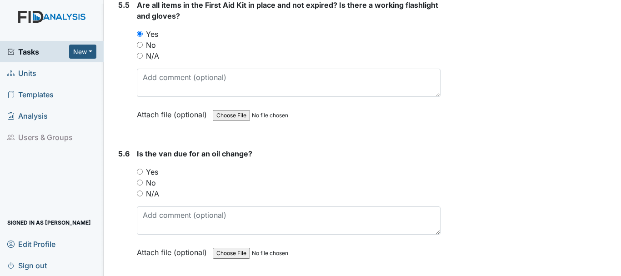
click at [142, 180] on input "No" at bounding box center [140, 183] width 6 height 6
radio input "true"
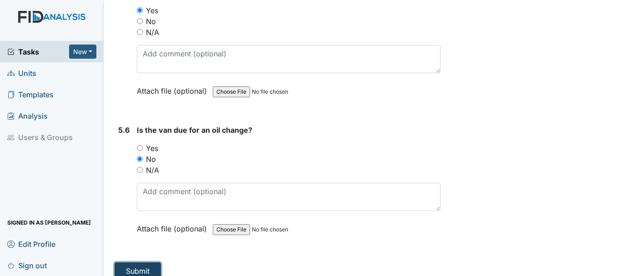
click at [142, 262] on button "Submit" at bounding box center [138, 270] width 46 height 17
